Goal: Find specific page/section: Find specific page/section

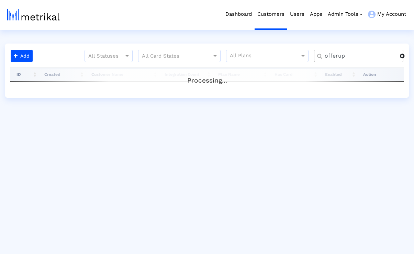
click at [403, 57] on span at bounding box center [402, 55] width 5 height 5
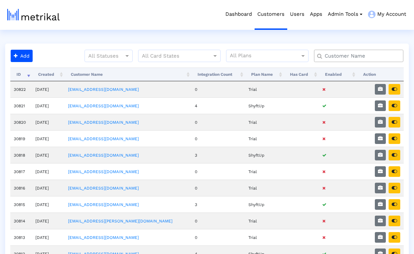
click at [360, 58] on input "text" at bounding box center [360, 56] width 81 height 7
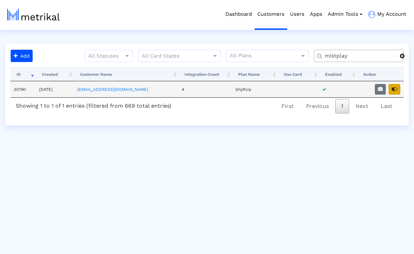
type input "mistplay"
click at [397, 89] on icon "button" at bounding box center [393, 89] width 5 height 5
click at [382, 86] on button "button" at bounding box center [380, 89] width 11 height 11
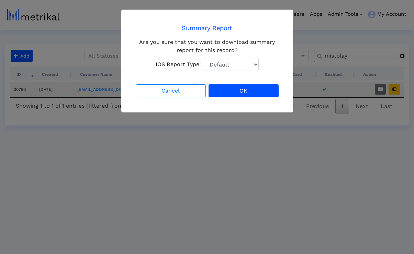
select select "1: 1"
click option "Total Downloads" at bounding box center [0, 0] width 0 height 0
click at [251, 91] on button "OK" at bounding box center [243, 90] width 70 height 13
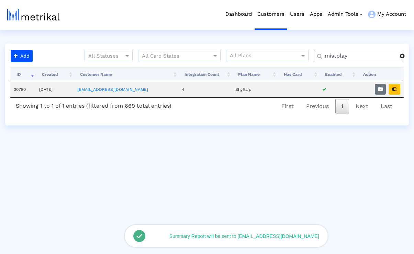
click at [404, 58] on span at bounding box center [402, 55] width 5 height 5
